Goal: Task Accomplishment & Management: Use online tool/utility

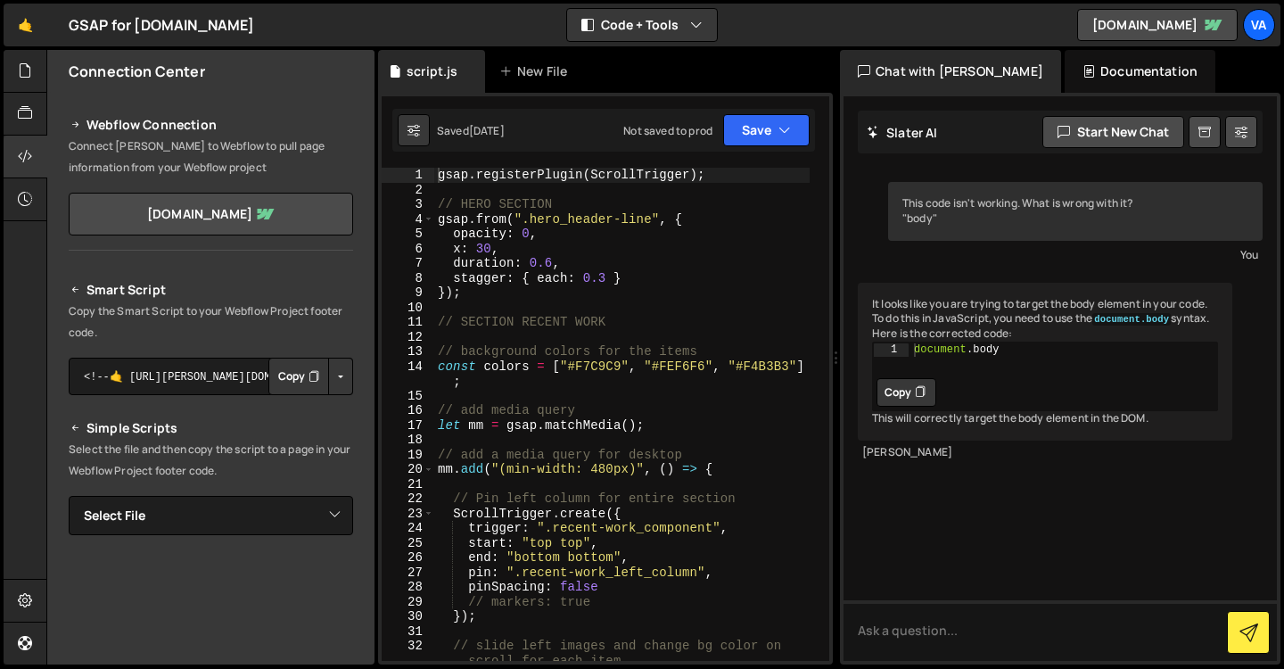
click at [78, 125] on icon at bounding box center [76, 124] width 12 height 21
click at [1077, 37] on link "[DOMAIN_NAME]" at bounding box center [1157, 25] width 161 height 32
click at [1260, 30] on div "Va" at bounding box center [1259, 25] width 32 height 32
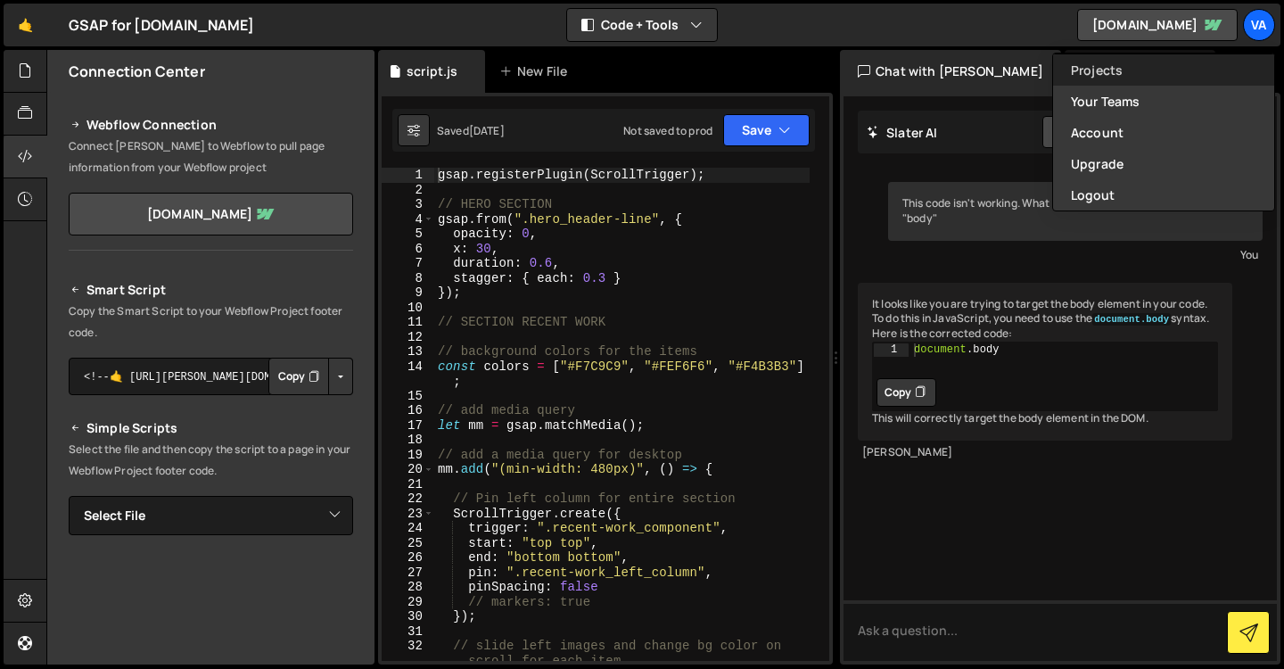
click at [1086, 62] on link "Projects" at bounding box center [1163, 69] width 221 height 31
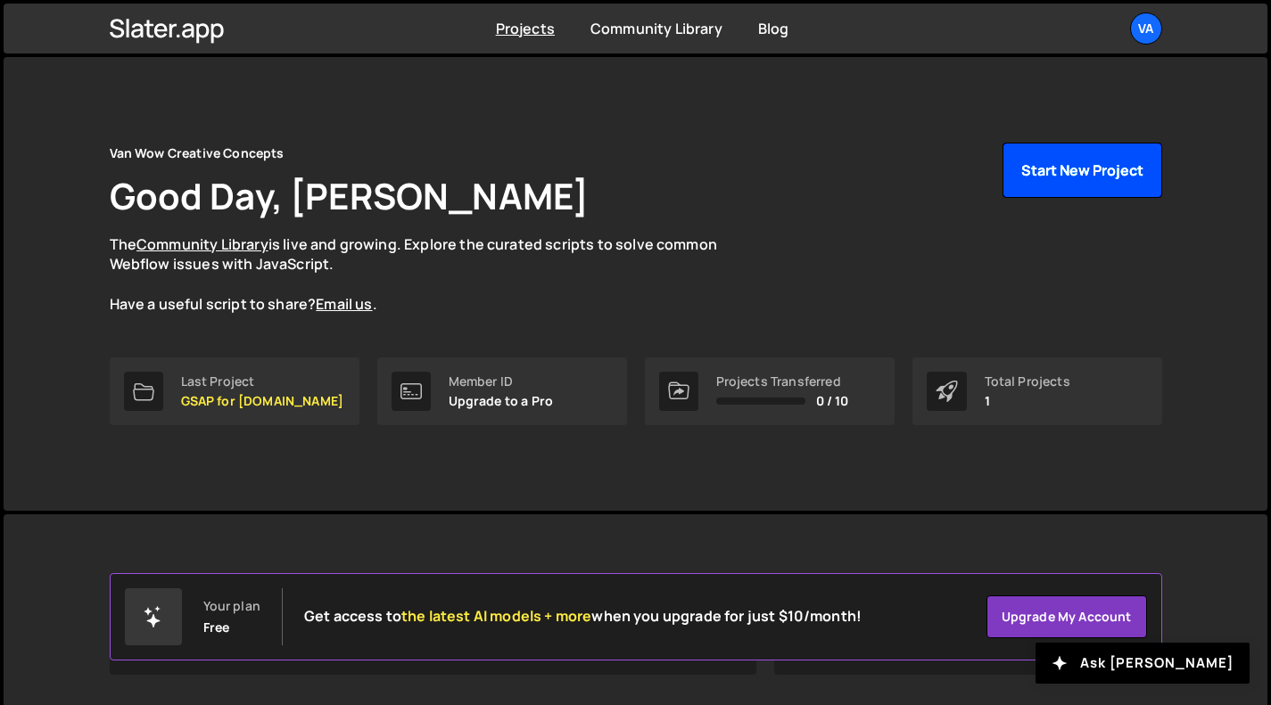
click at [1042, 176] on button "Start New Project" at bounding box center [1082, 170] width 160 height 55
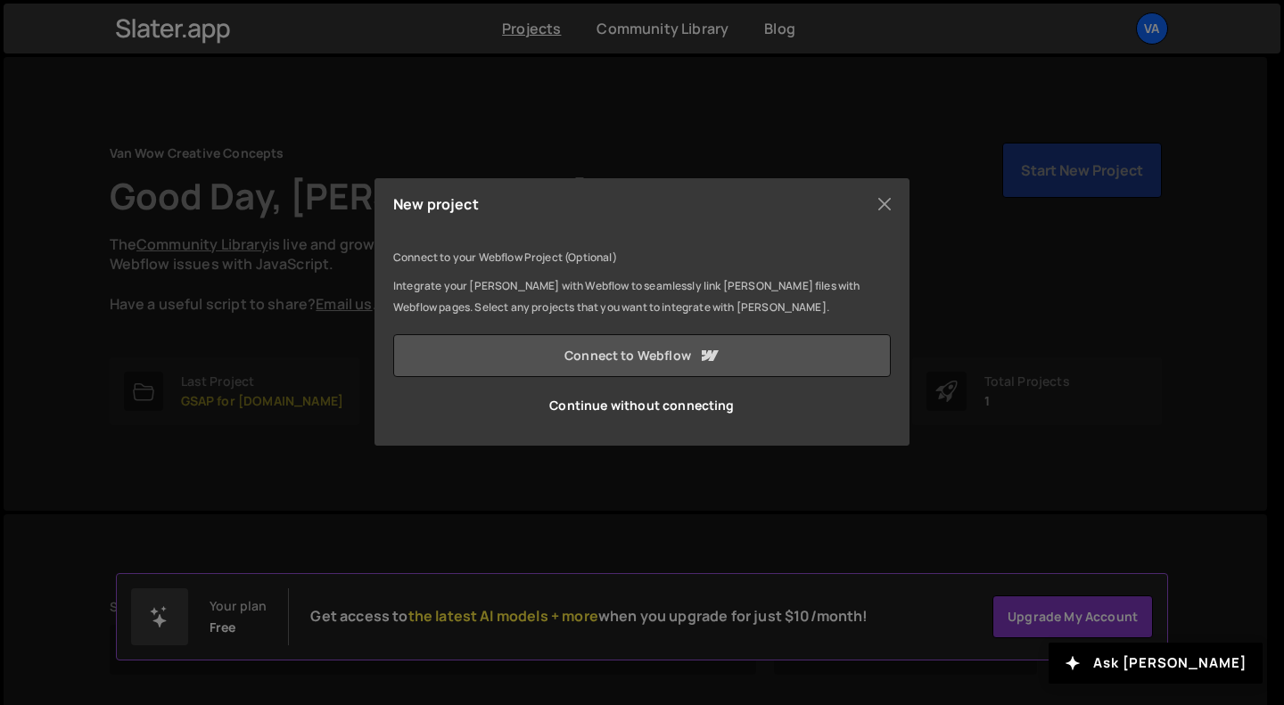
click at [652, 360] on link "Connect to Webflow" at bounding box center [642, 355] width 498 height 43
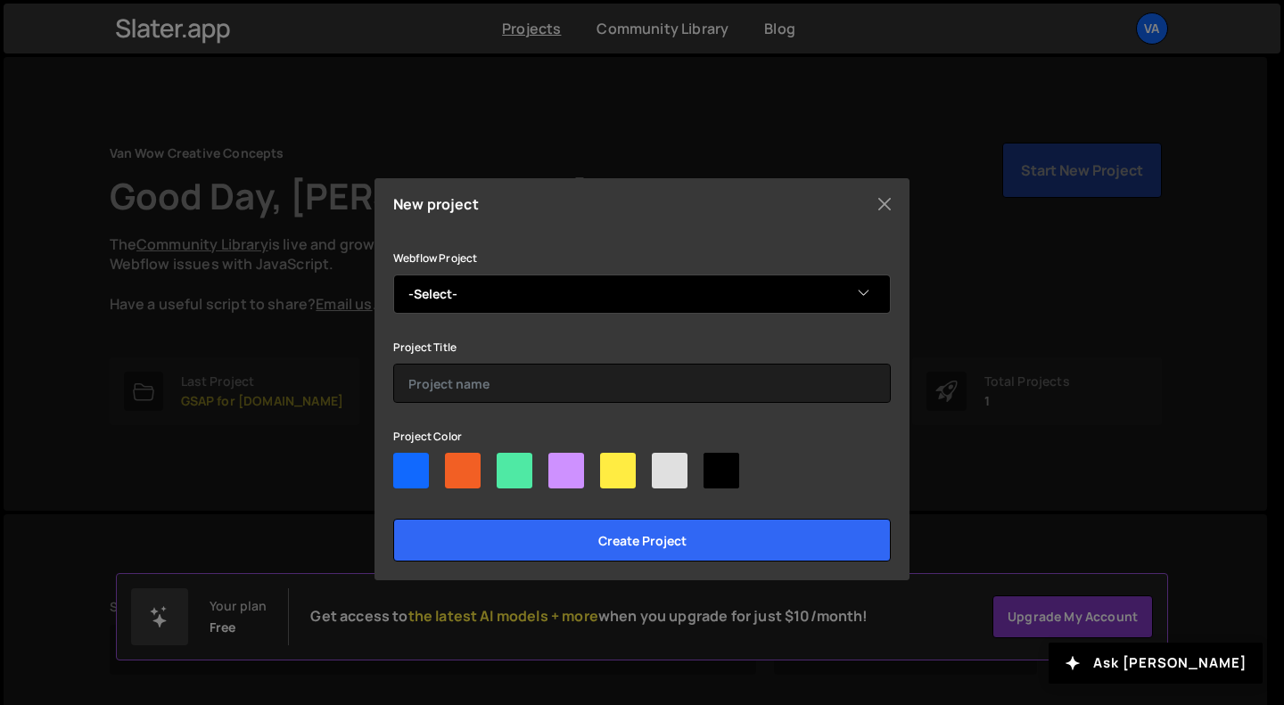
select select "660bd634a848c499b34abfd8"
click option "[PERSON_NAME]" at bounding box center [0, 0] width 0 height 0
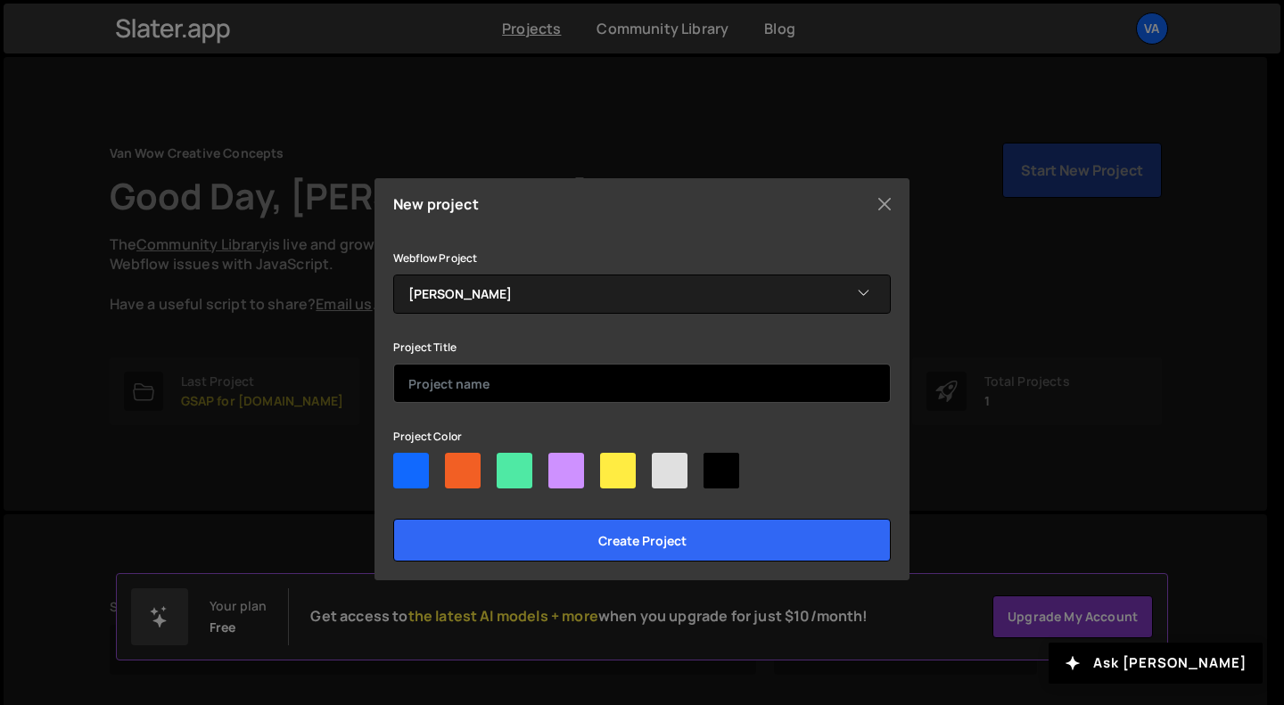
click at [623, 381] on input "text" at bounding box center [642, 383] width 498 height 39
type input "V2"
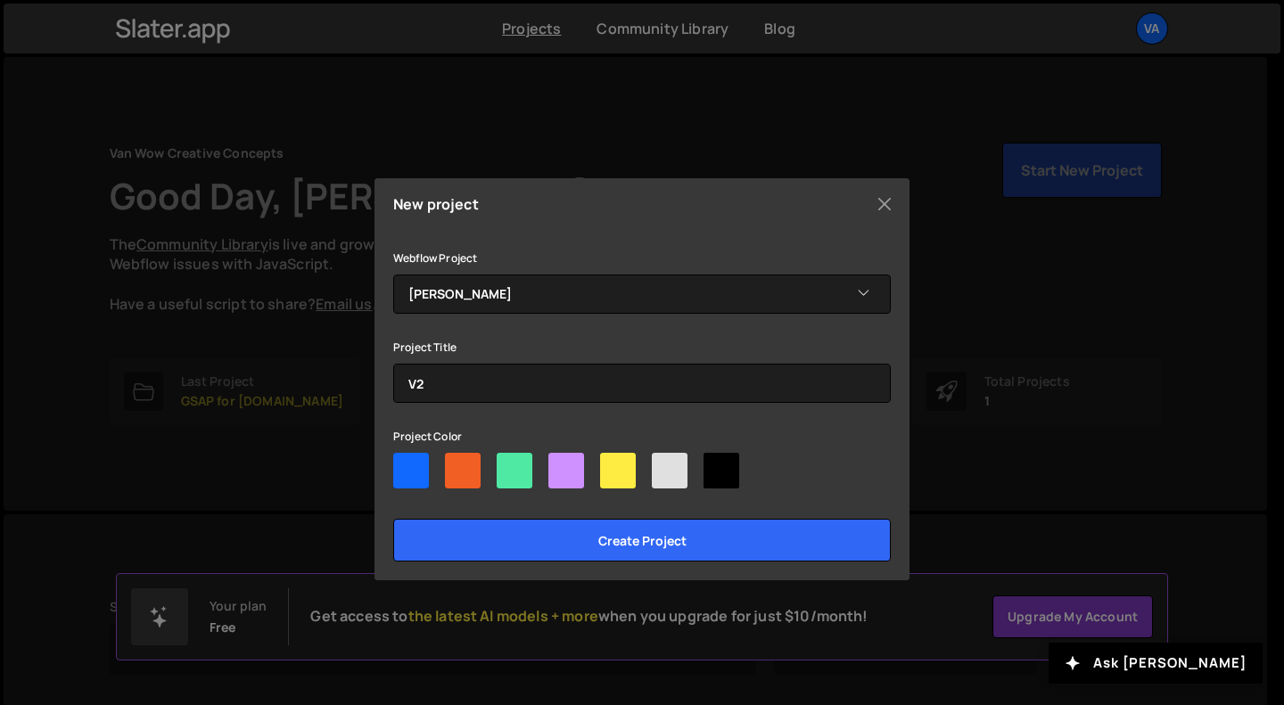
click at [627, 467] on div at bounding box center [618, 471] width 36 height 36
click at [612, 465] on input"] "radio" at bounding box center [606, 459] width 12 height 12
radio input"] "true"
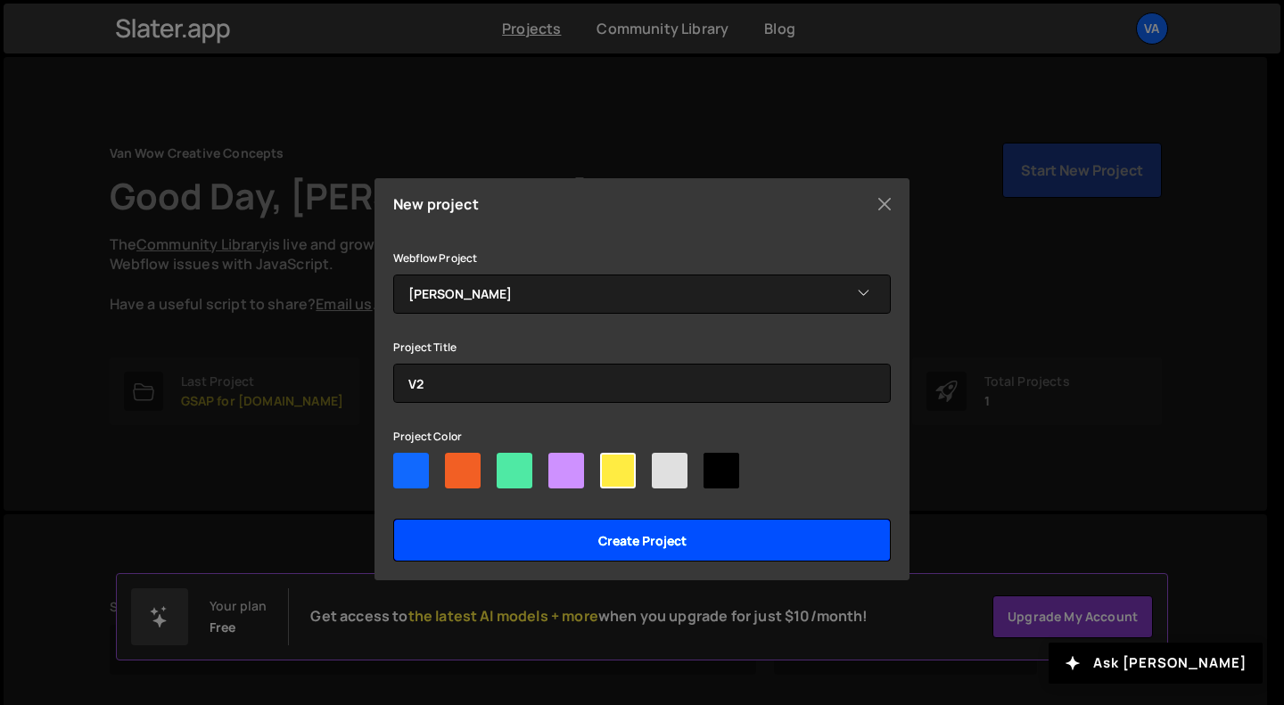
click at [624, 547] on input "Create project" at bounding box center [642, 540] width 498 height 43
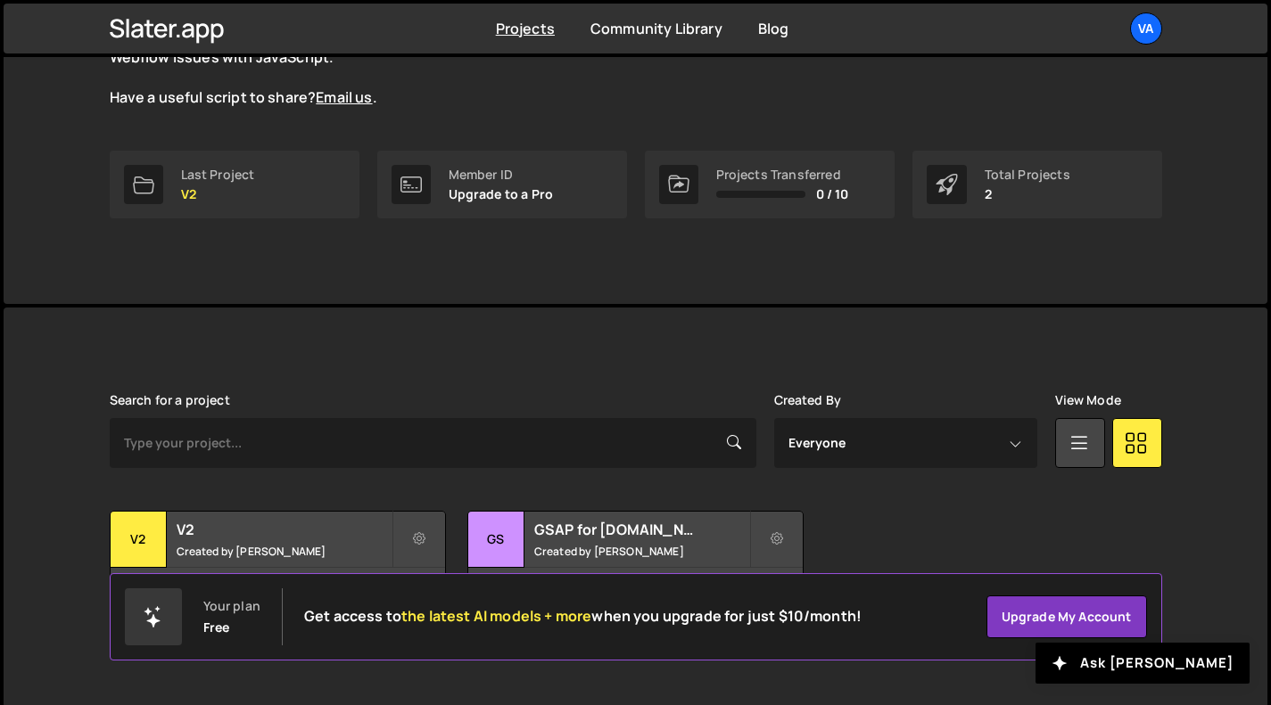
scroll to position [213, 0]
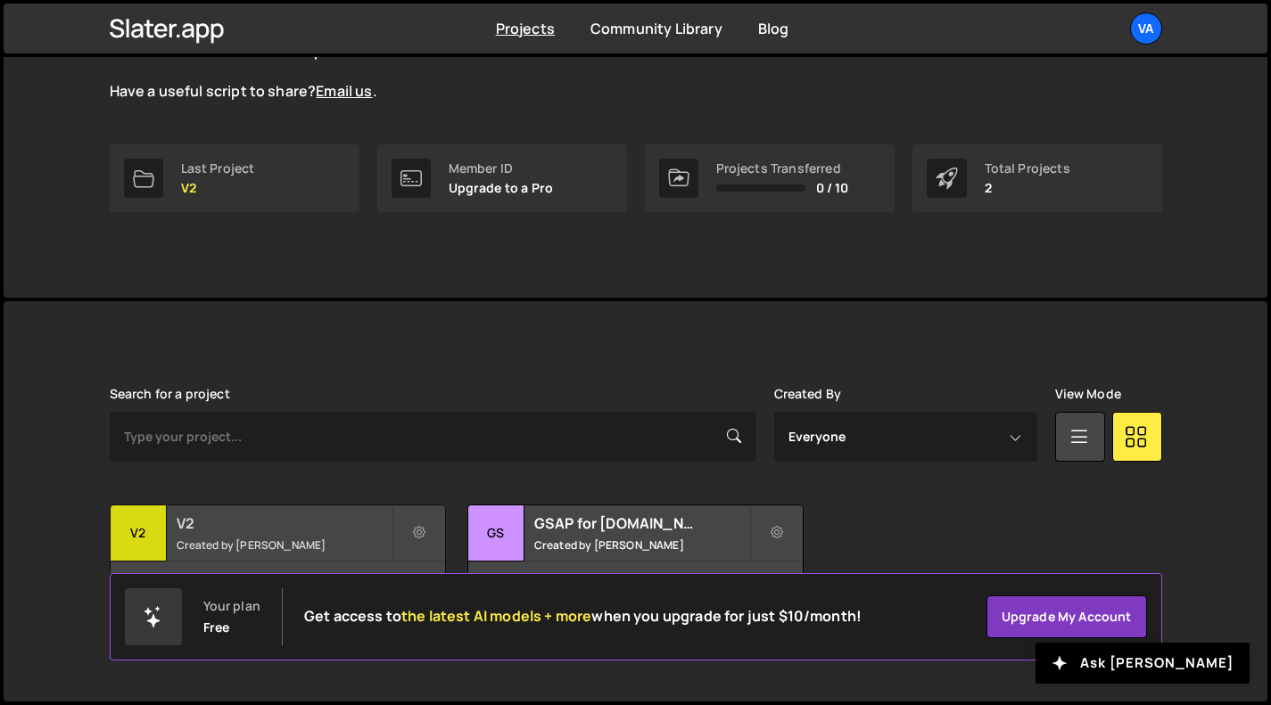
click at [250, 528] on h2 "V2" at bounding box center [284, 524] width 215 height 20
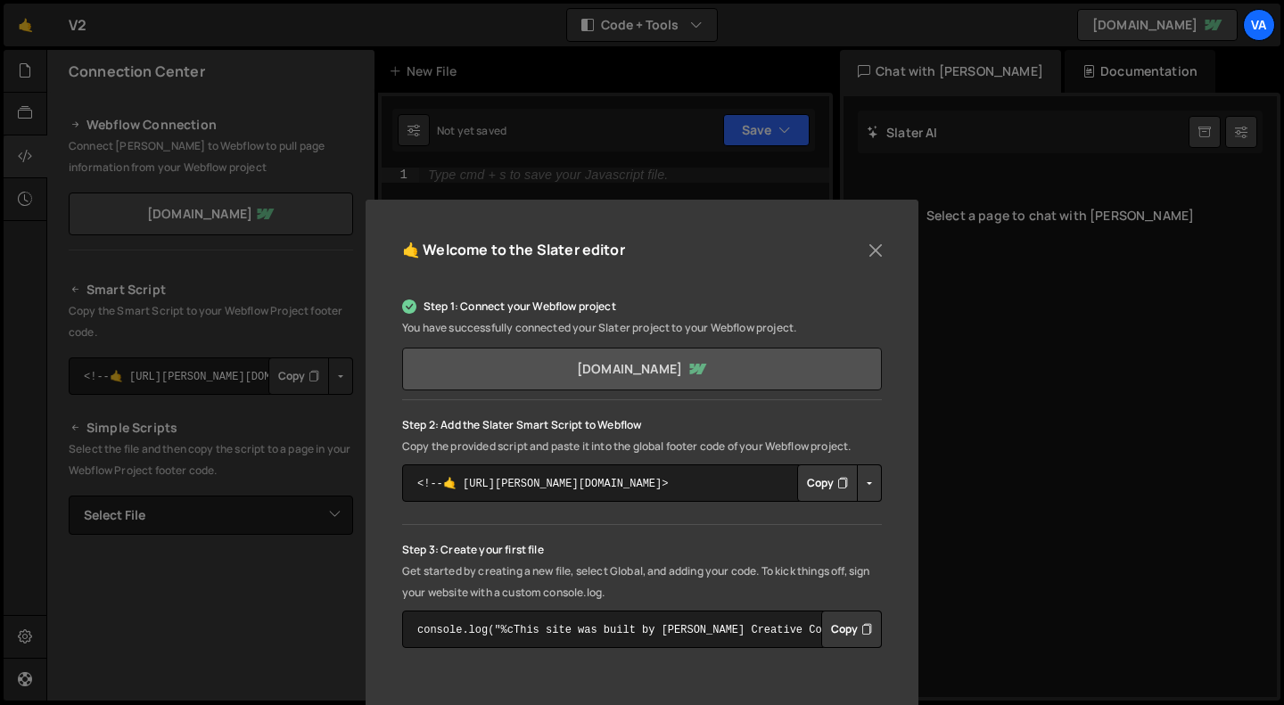
click at [560, 367] on link "[DOMAIN_NAME]" at bounding box center [642, 369] width 480 height 43
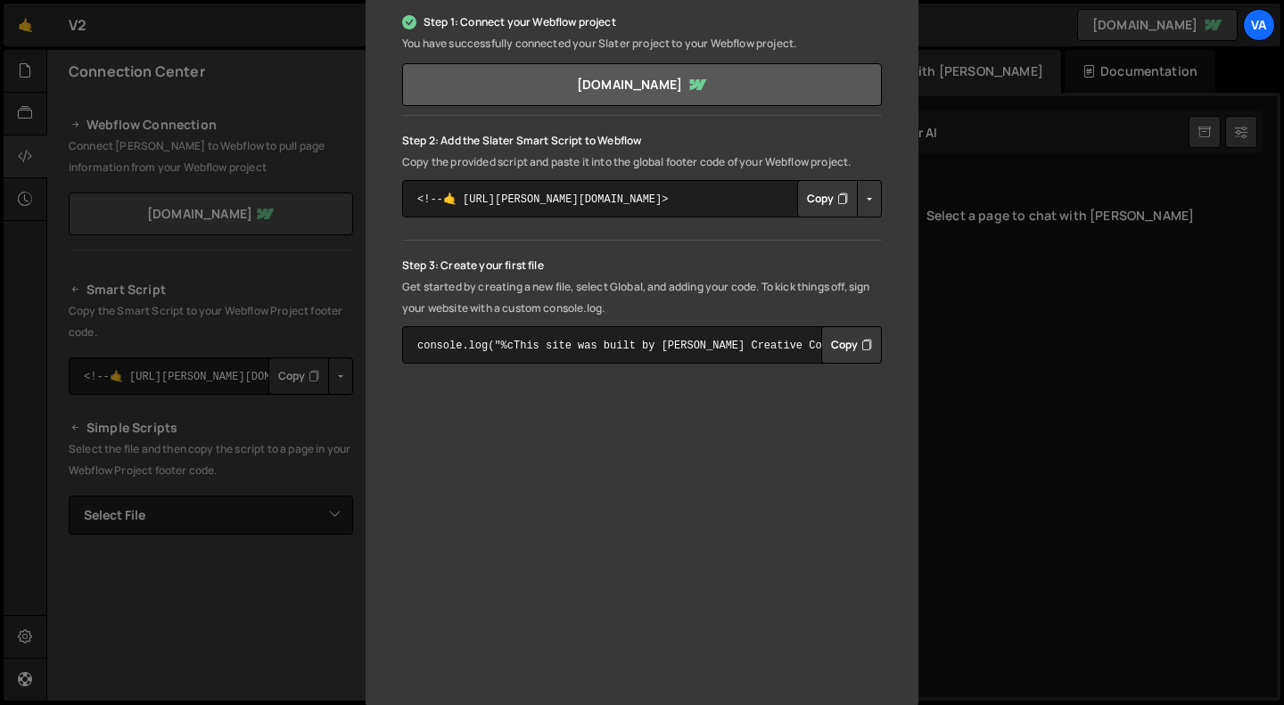
scroll to position [310, 0]
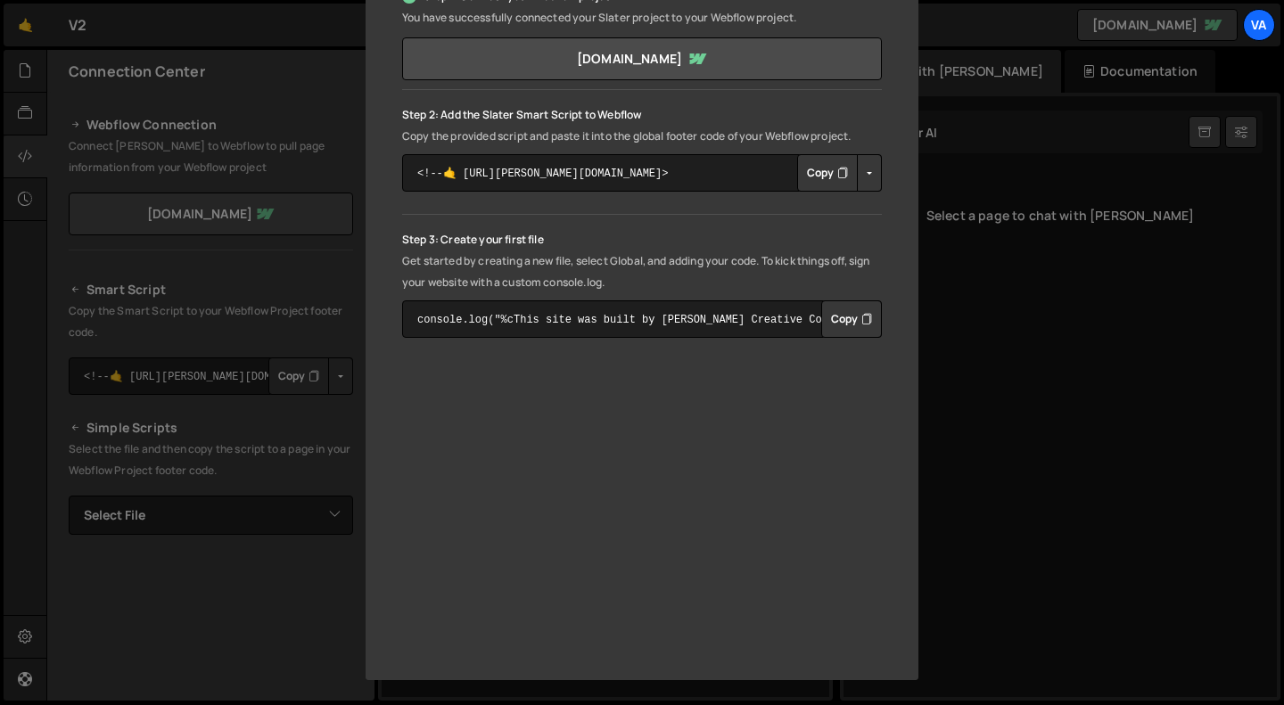
click at [992, 334] on div "🤙 Welcome to the Slater editor Step 1: Connect your Webflow project You have su…" at bounding box center [642, 352] width 1284 height 705
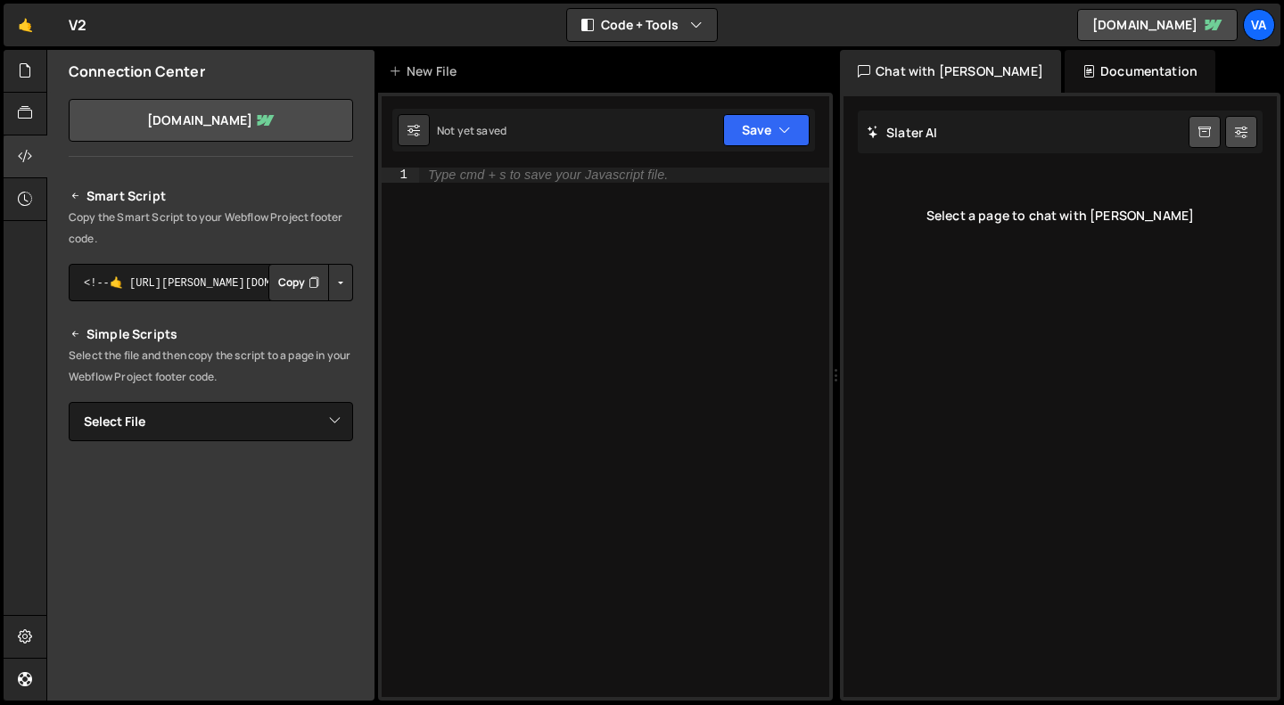
scroll to position [240, 0]
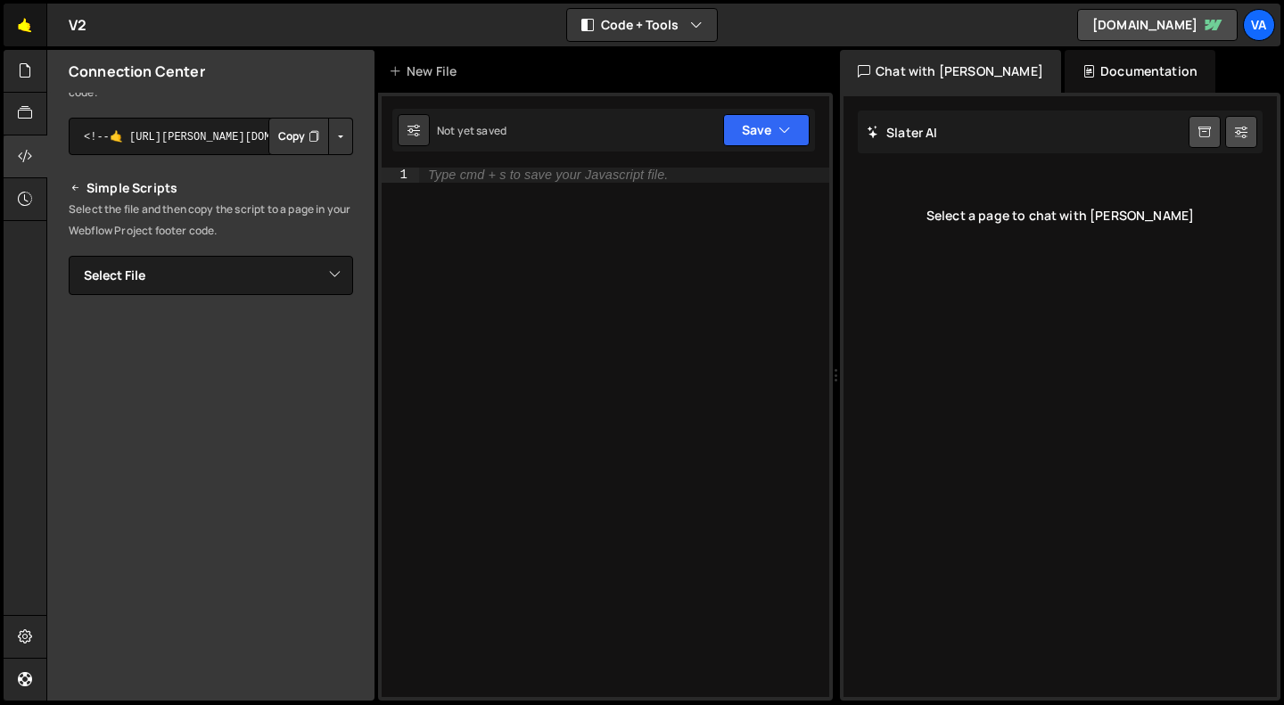
click at [20, 24] on link "🤙" at bounding box center [26, 25] width 44 height 43
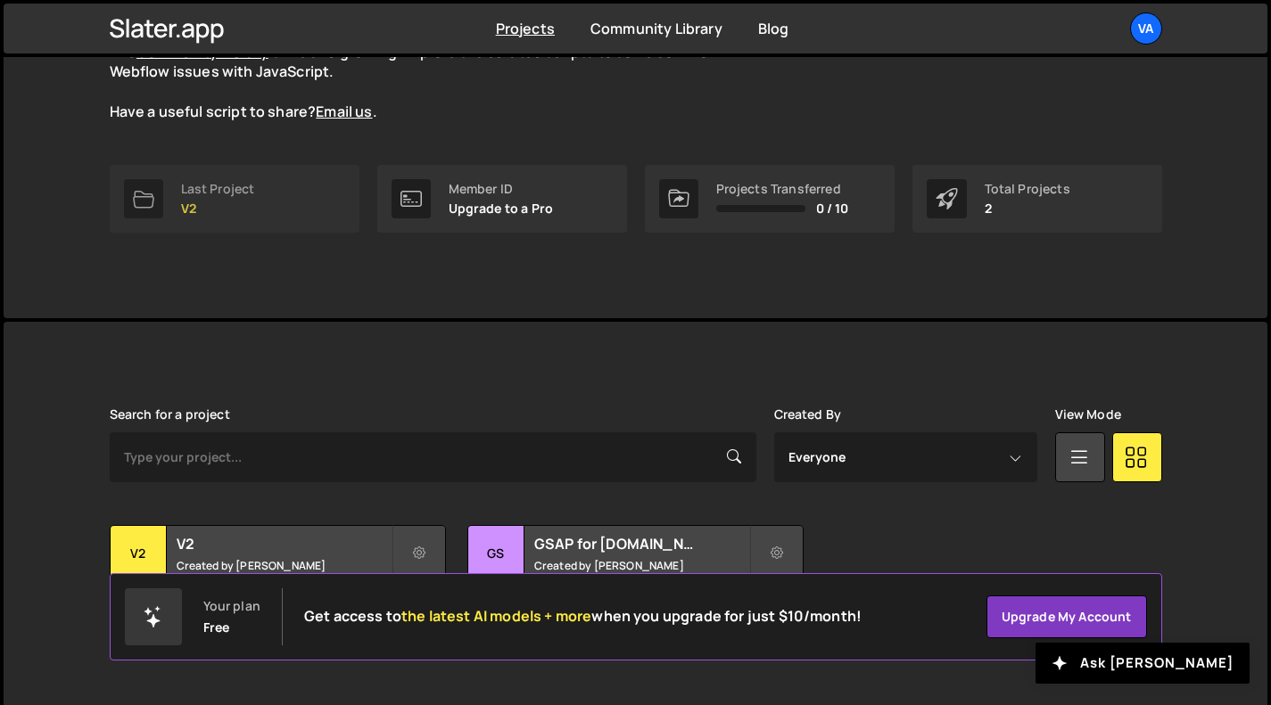
scroll to position [213, 0]
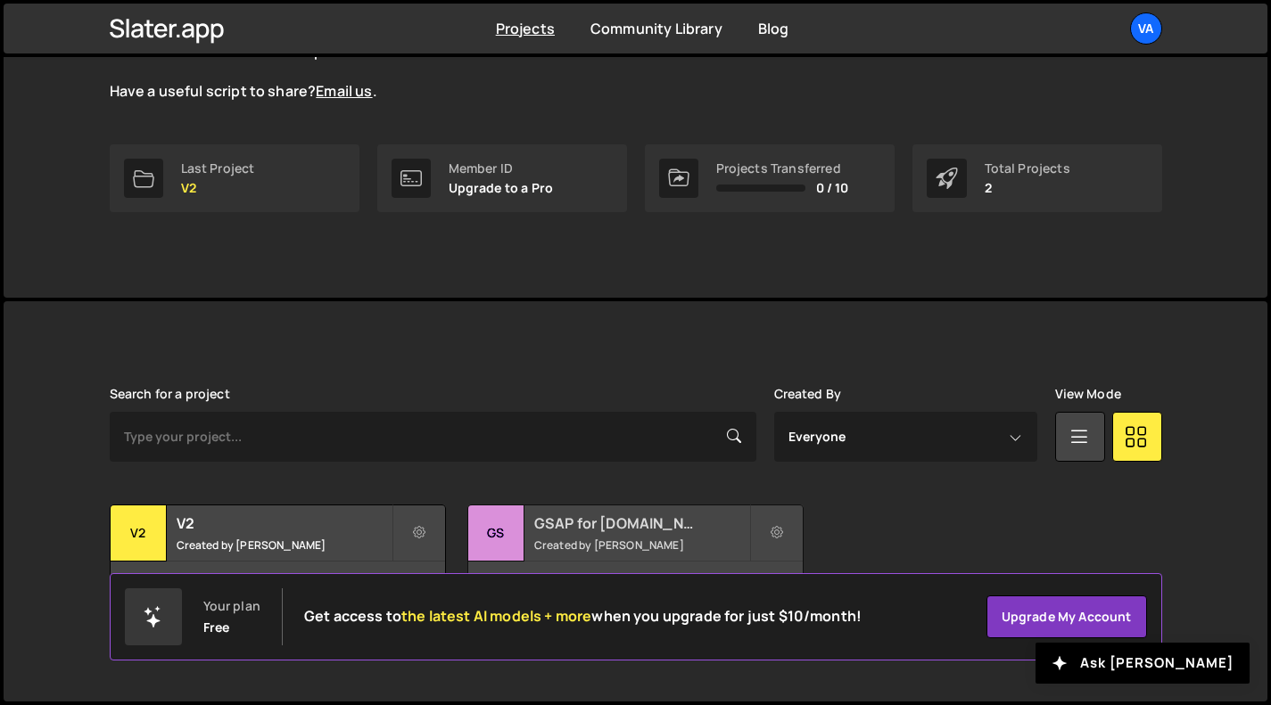
click at [555, 531] on h2 "GSAP for [DOMAIN_NAME]" at bounding box center [641, 524] width 215 height 20
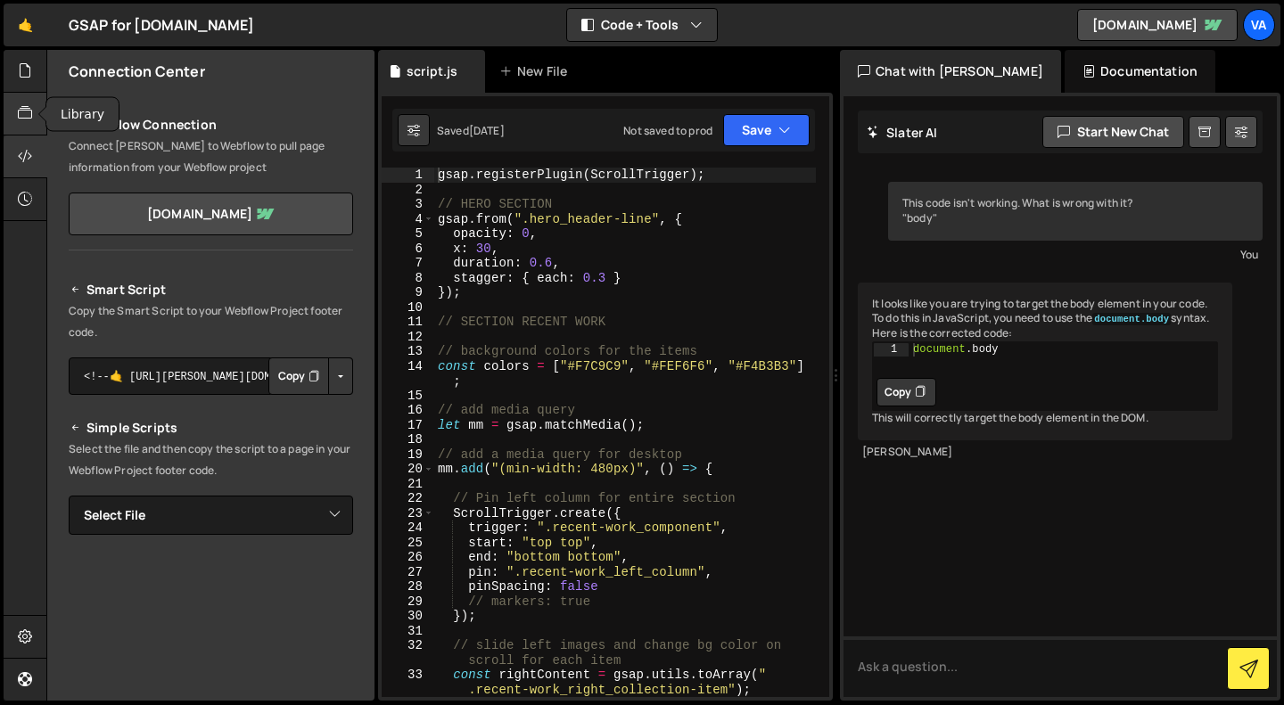
click at [32, 109] on icon at bounding box center [25, 113] width 14 height 20
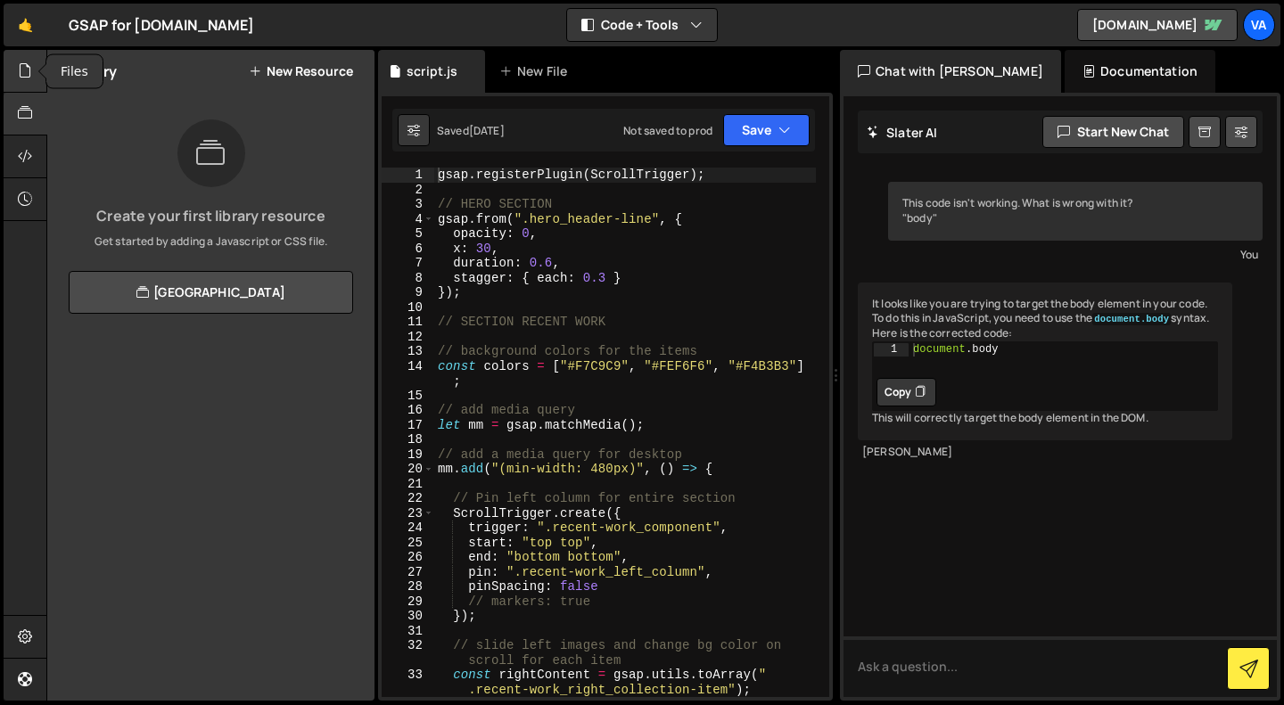
click at [25, 73] on icon at bounding box center [25, 71] width 14 height 20
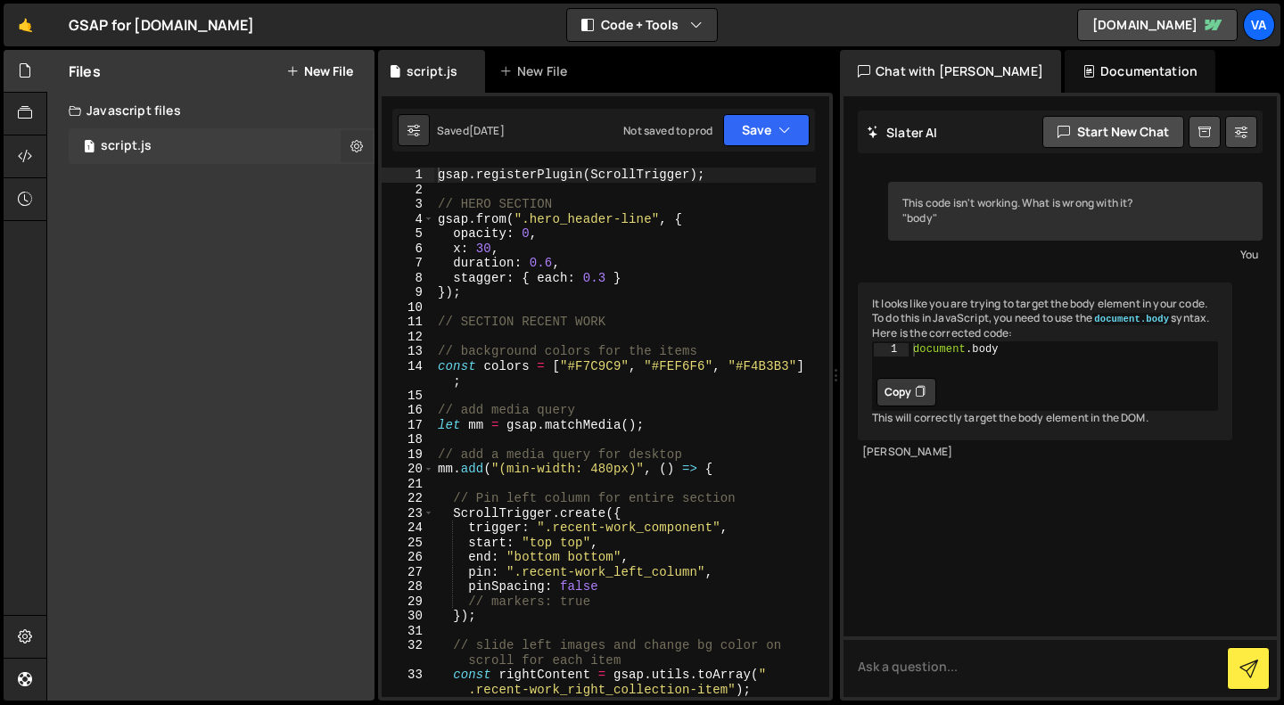
click at [358, 146] on icon at bounding box center [356, 145] width 12 height 17
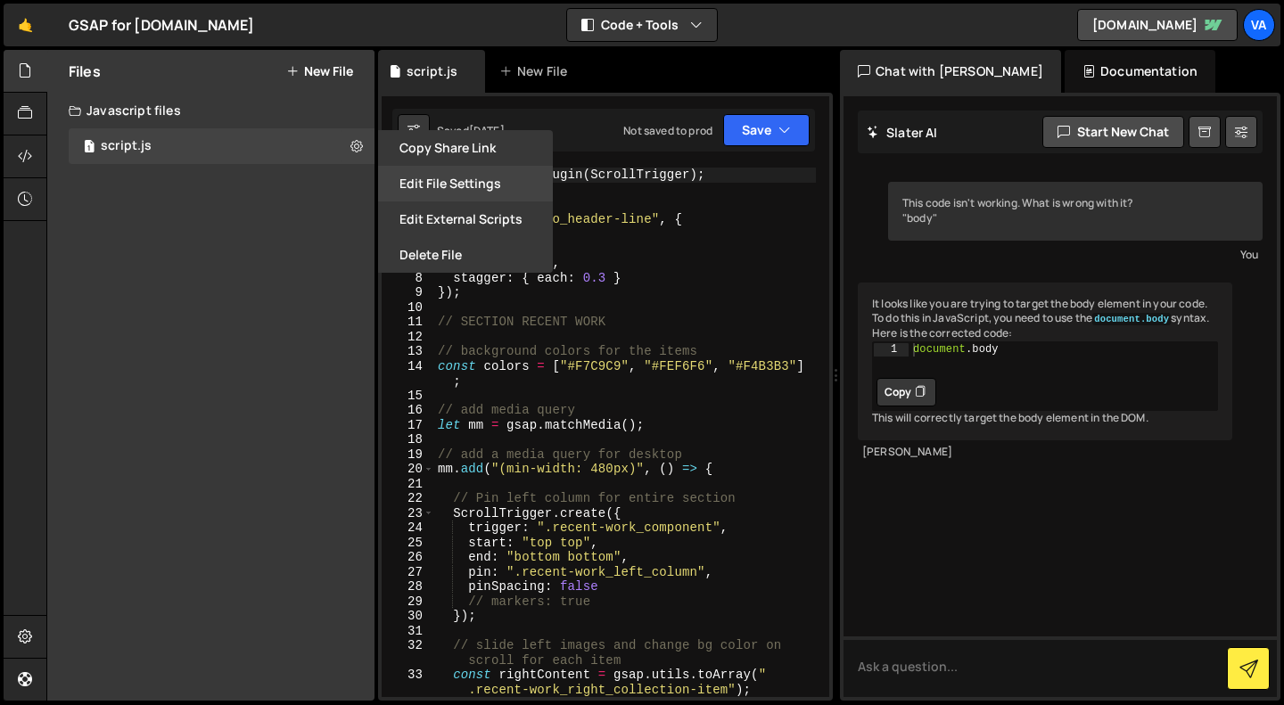
click at [415, 187] on button "Edit File Settings" at bounding box center [465, 184] width 175 height 36
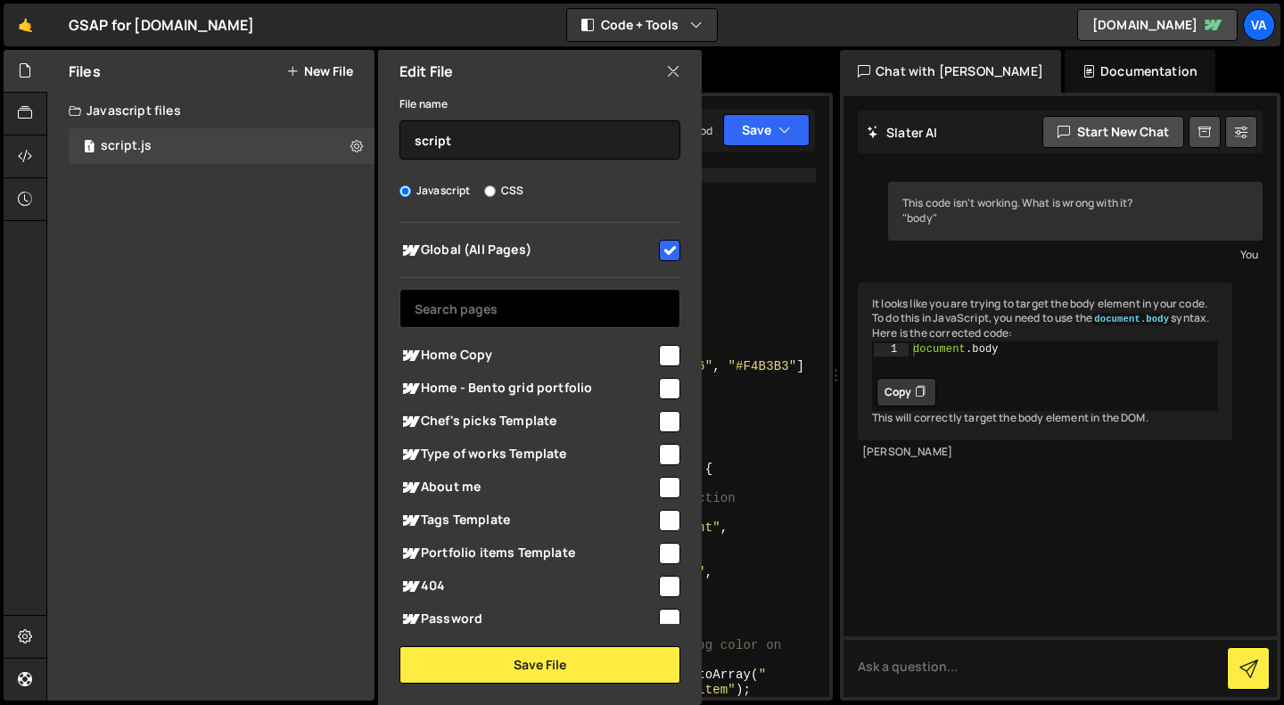
scroll to position [103, 0]
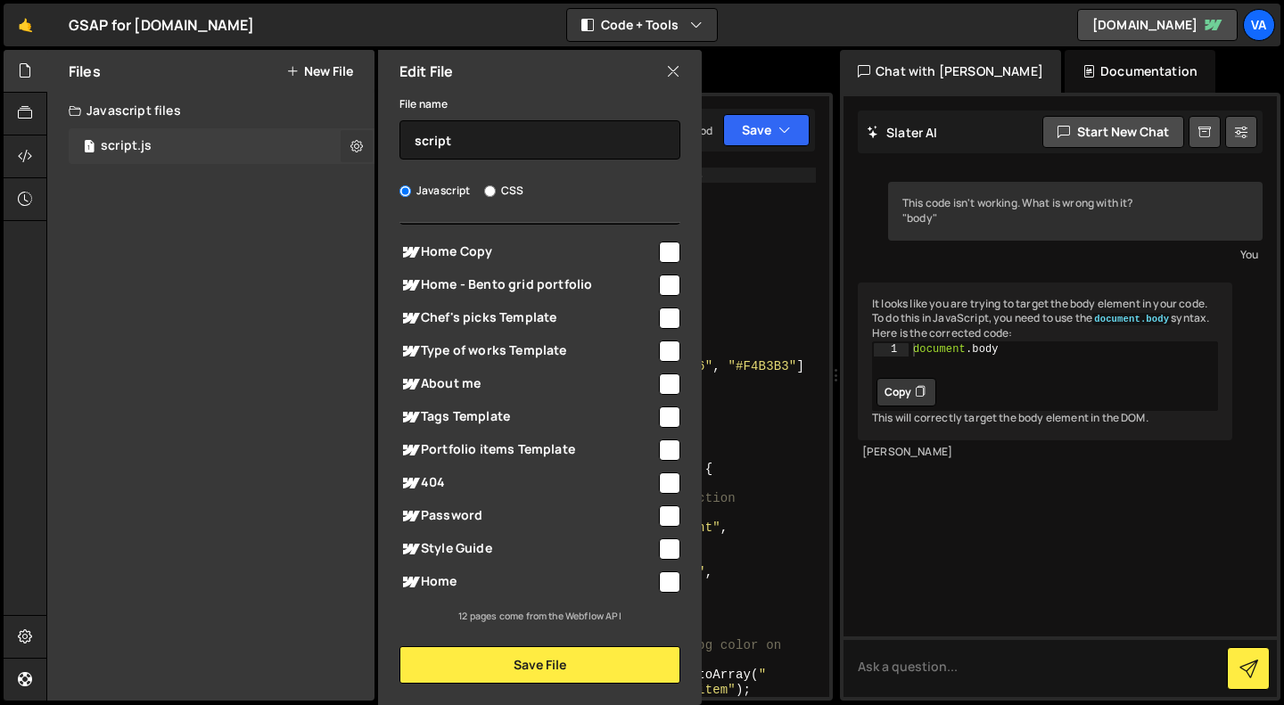
click at [357, 142] on icon at bounding box center [356, 145] width 12 height 17
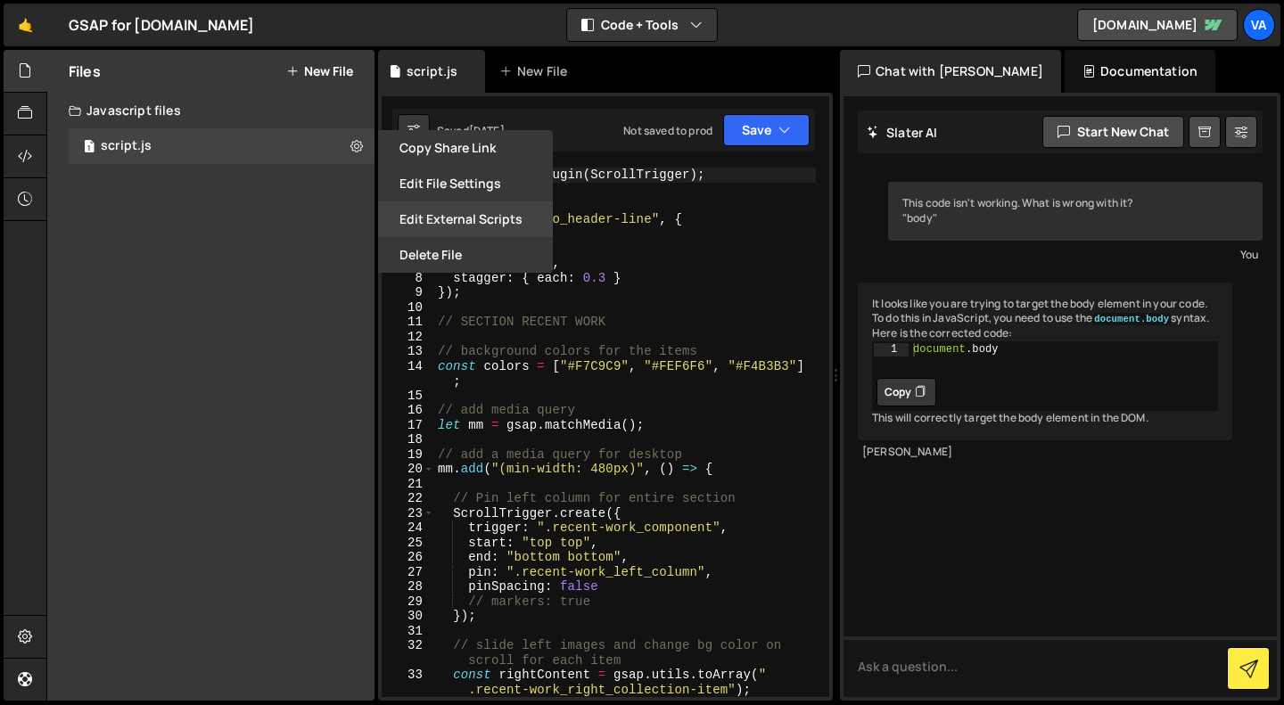
click at [411, 215] on button "Edit External Scripts" at bounding box center [465, 220] width 175 height 36
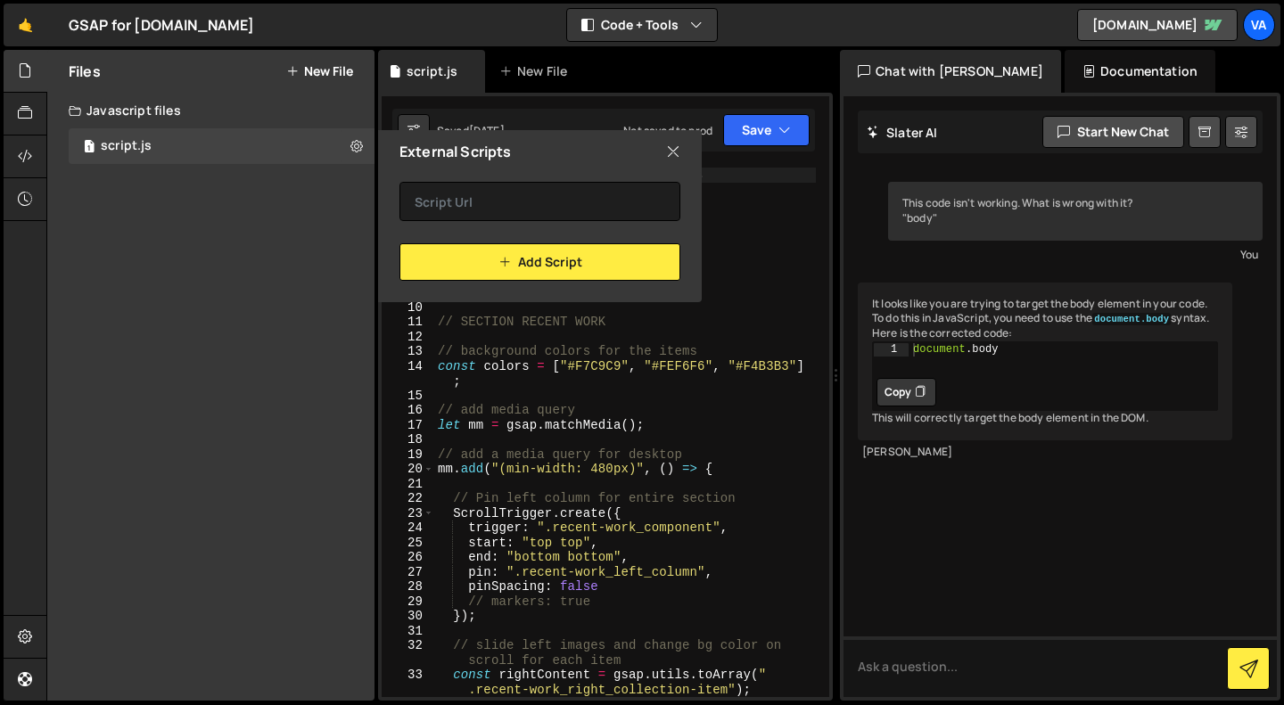
click at [671, 157] on icon at bounding box center [673, 152] width 14 height 20
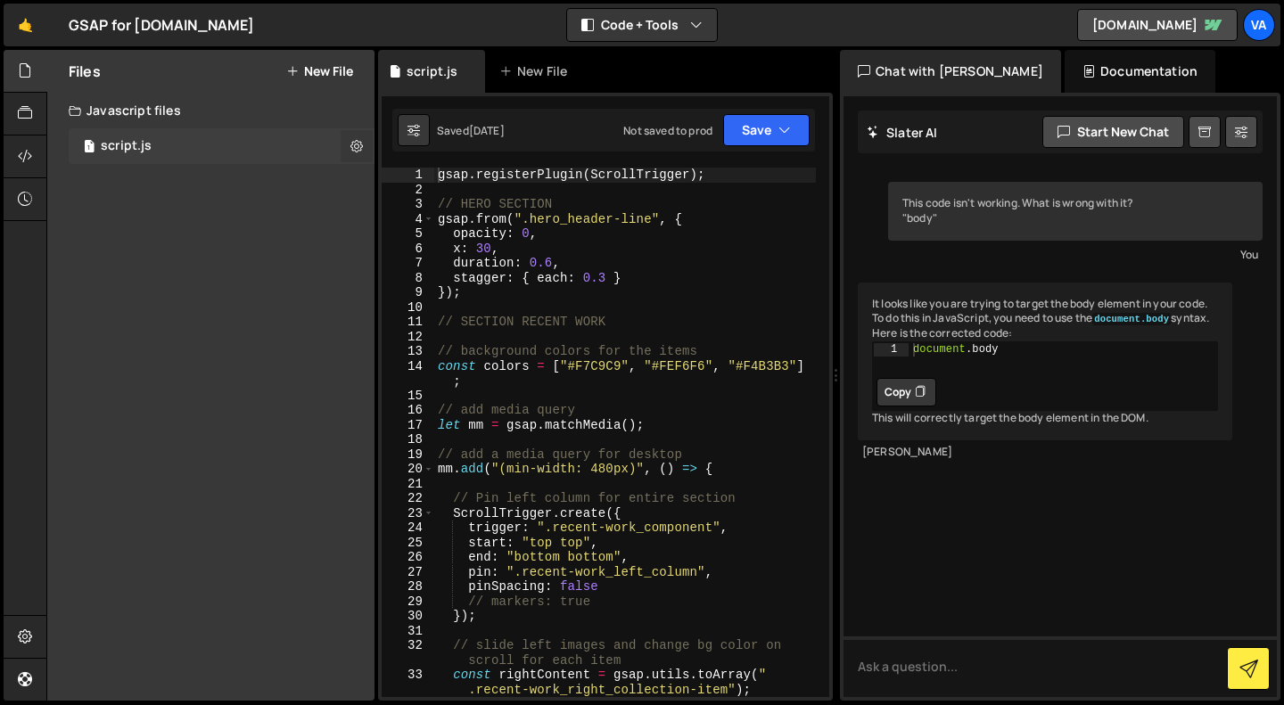
click at [353, 146] on icon at bounding box center [356, 145] width 12 height 17
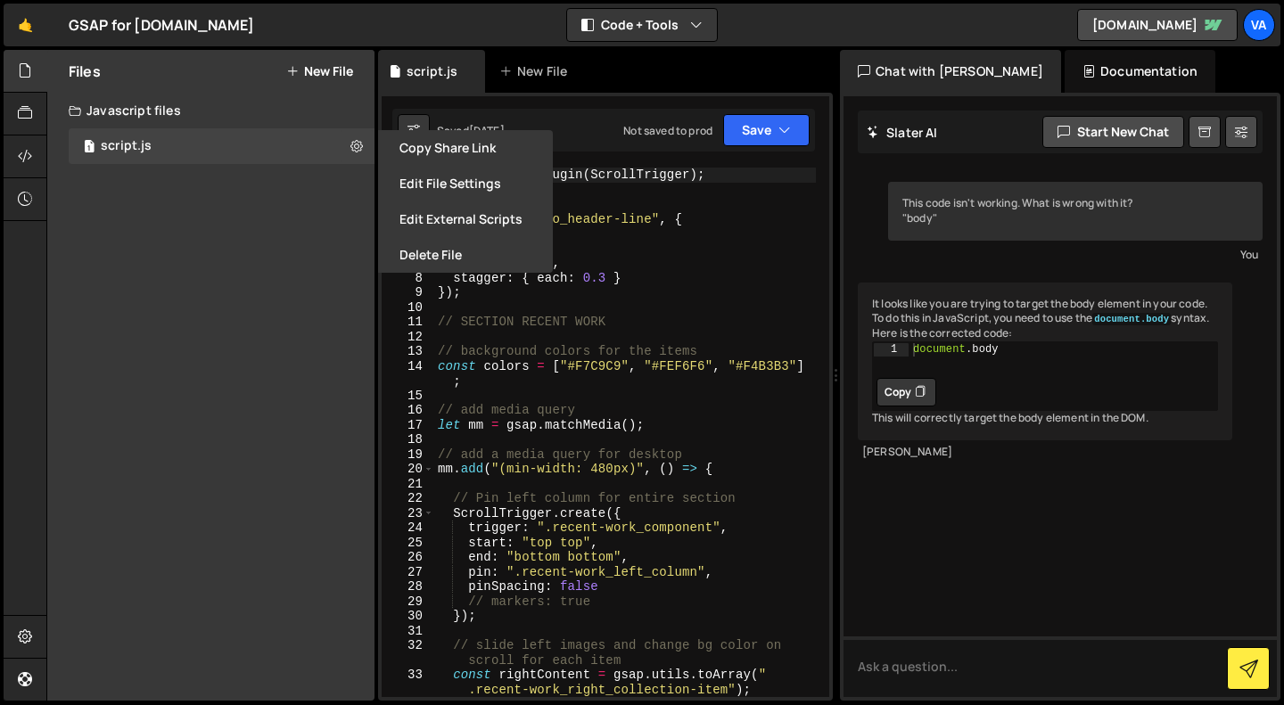
click at [332, 185] on div "Files New File Javascript files 1 script.js 0 CSS files Copy share link Edit Fi…" at bounding box center [210, 375] width 327 height 651
click at [362, 154] on icon at bounding box center [356, 145] width 12 height 17
click at [355, 146] on icon at bounding box center [356, 145] width 12 height 17
click at [303, 215] on div "Files New File Javascript files 1 script.js 0 CSS files Copy share link Edit Fi…" at bounding box center [210, 375] width 327 height 651
